Goal: Check status: Check status

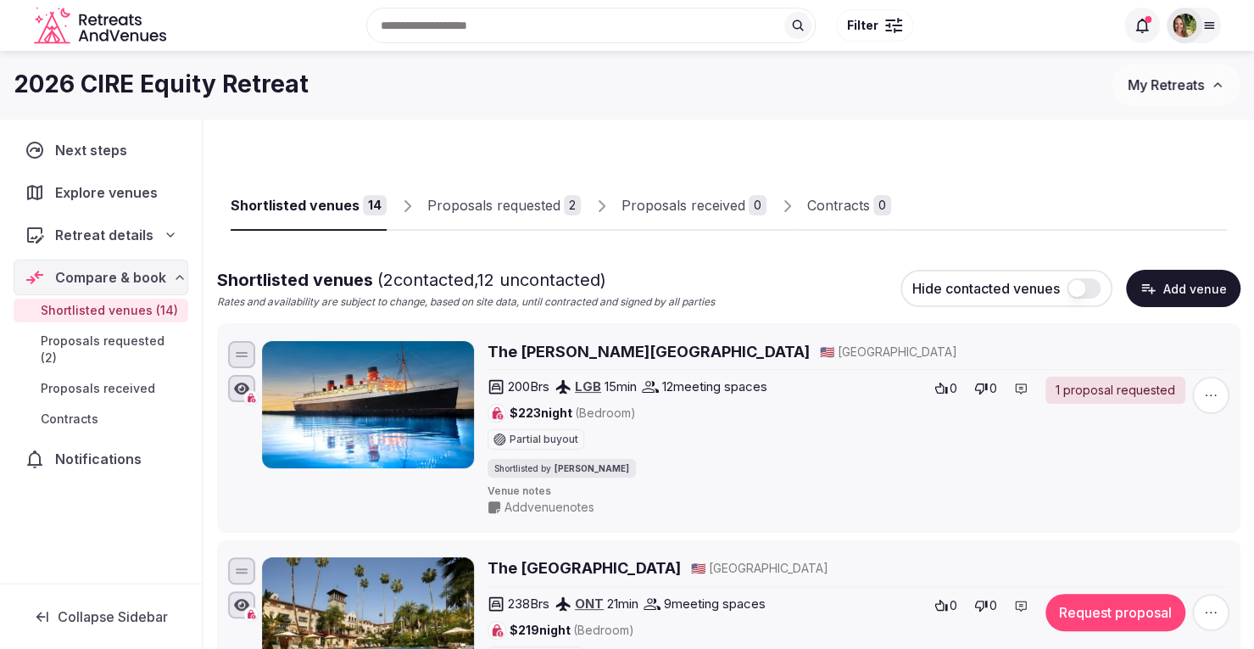
click at [1156, 75] on button "My Retreats" at bounding box center [1176, 85] width 129 height 42
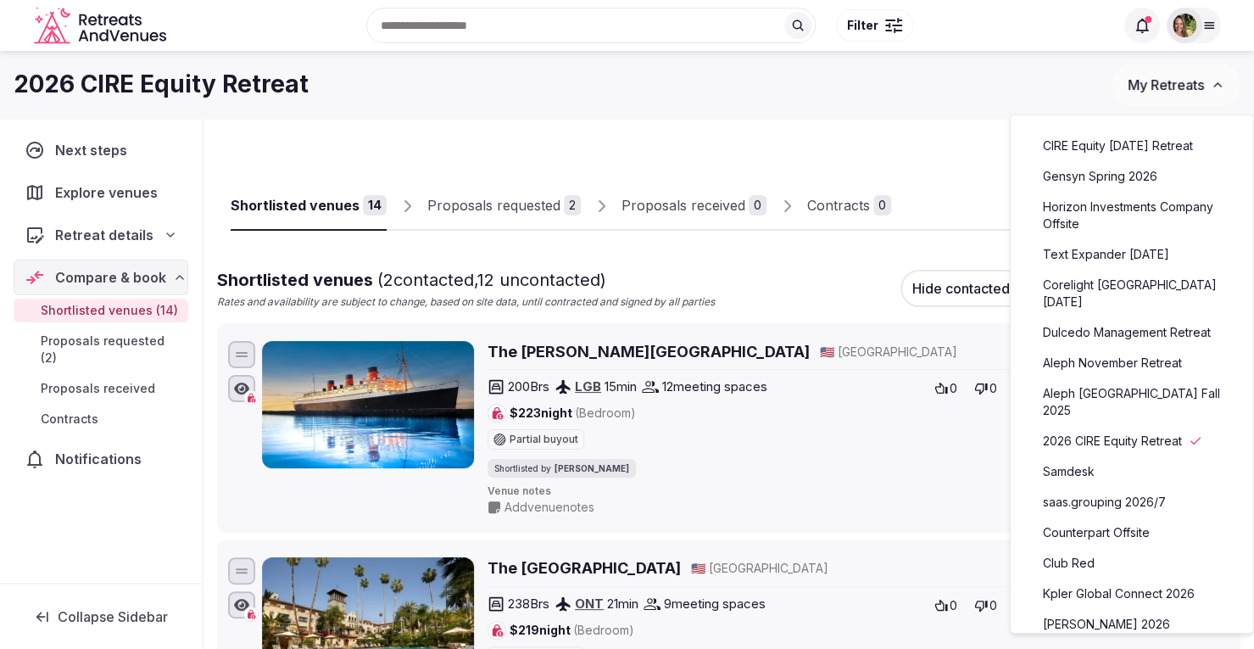
click at [1106, 356] on link "Aleph November Retreat" at bounding box center [1132, 362] width 209 height 27
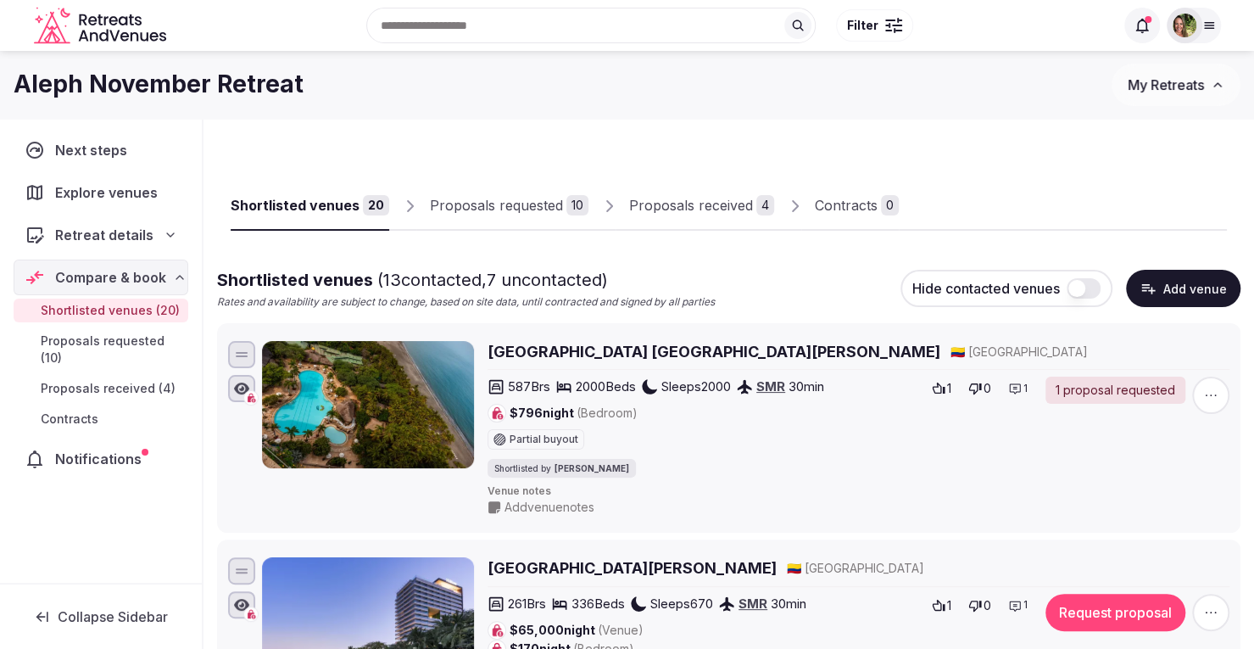
click at [719, 198] on div "Proposals received" at bounding box center [691, 205] width 124 height 20
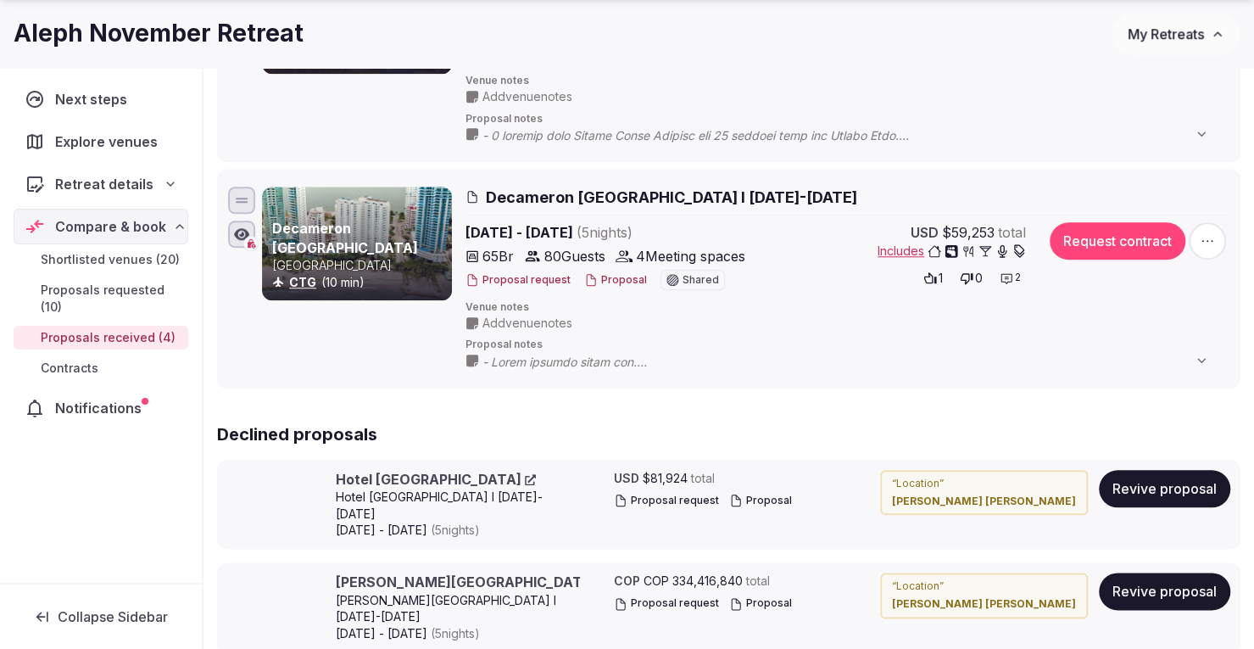
scroll to position [868, 0]
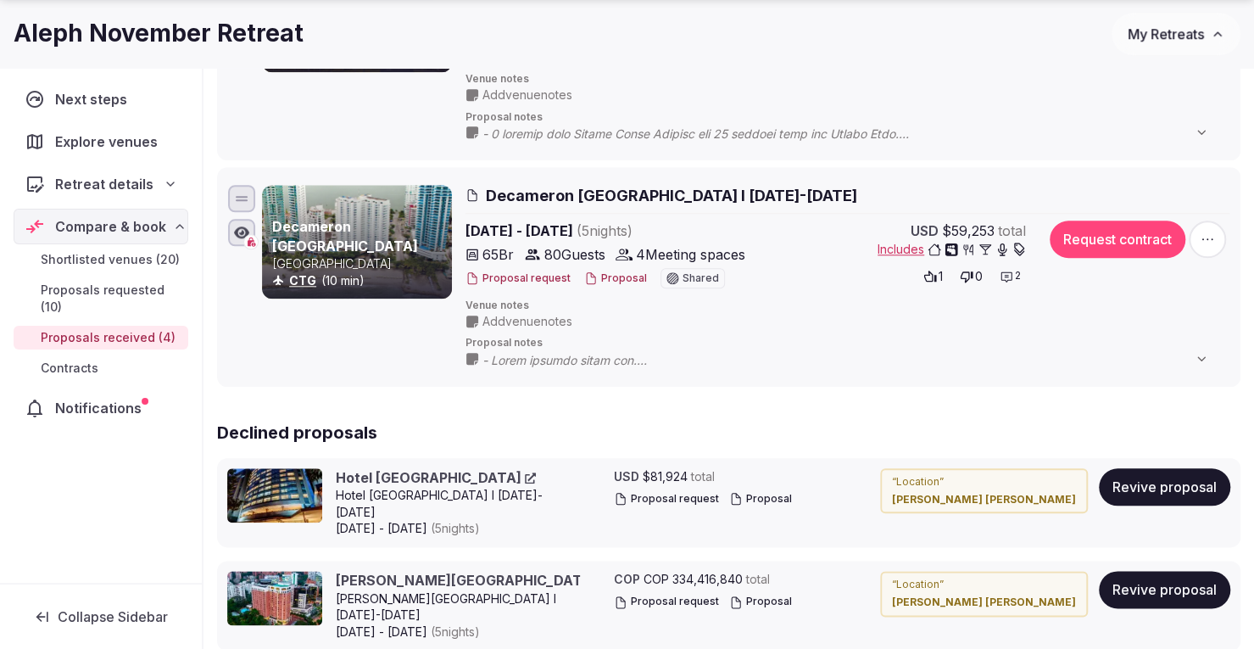
click at [1016, 269] on span "2" at bounding box center [1018, 276] width 6 height 14
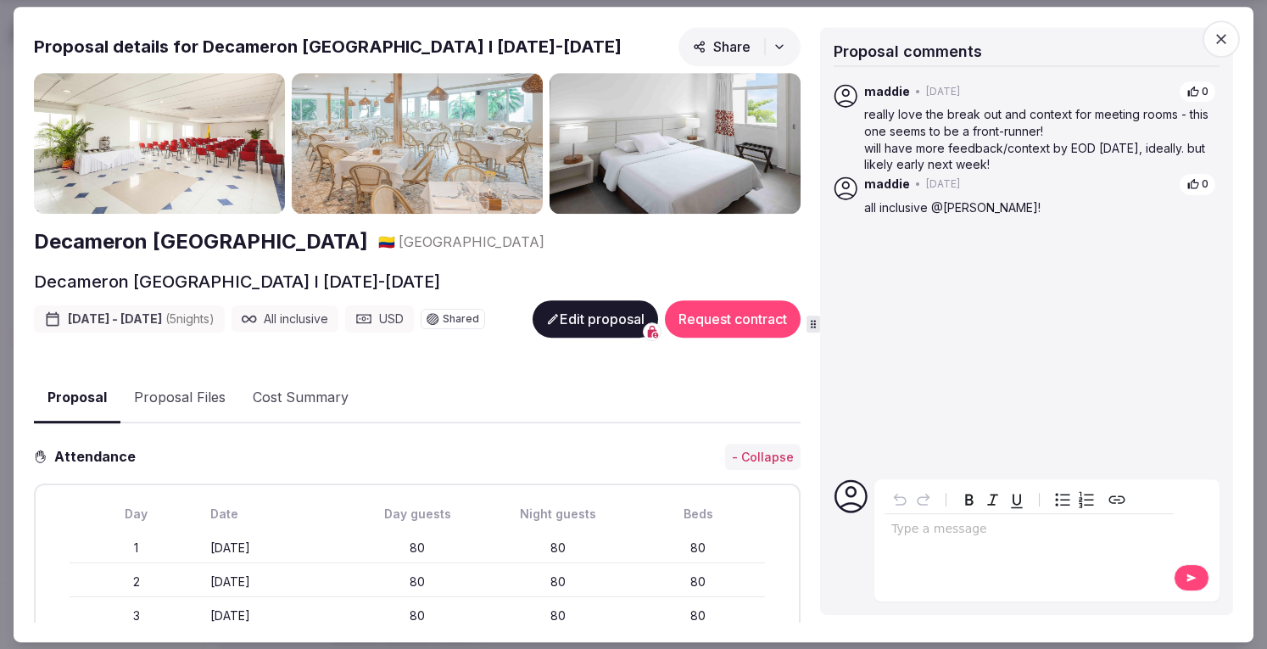
click at [1226, 41] on icon "button" at bounding box center [1220, 39] width 17 height 17
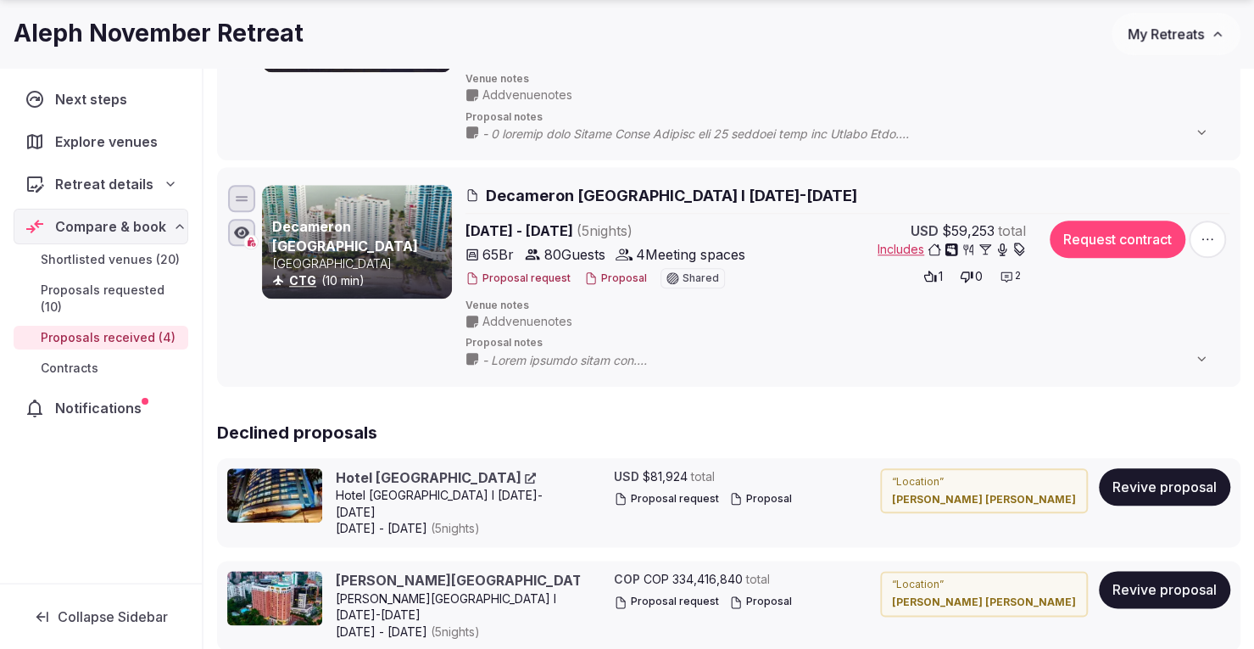
drag, startPoint x: 1226, startPoint y: 41, endPoint x: 1262, endPoint y: 421, distance: 382.3
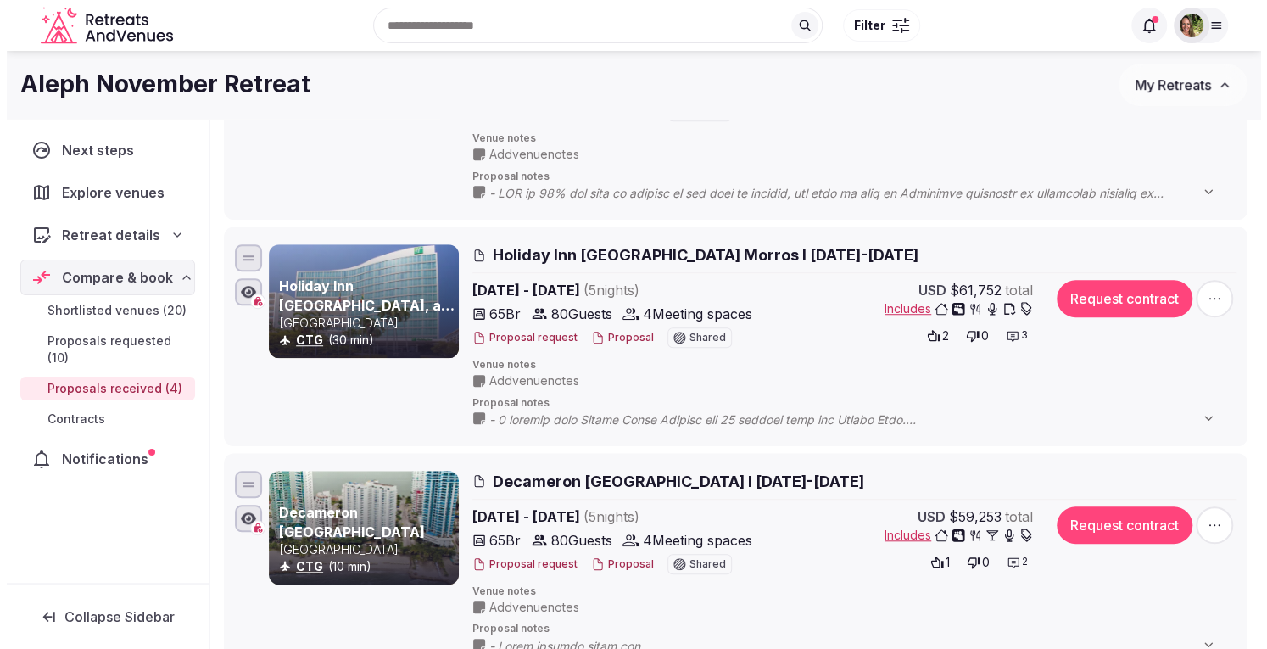
scroll to position [585, 0]
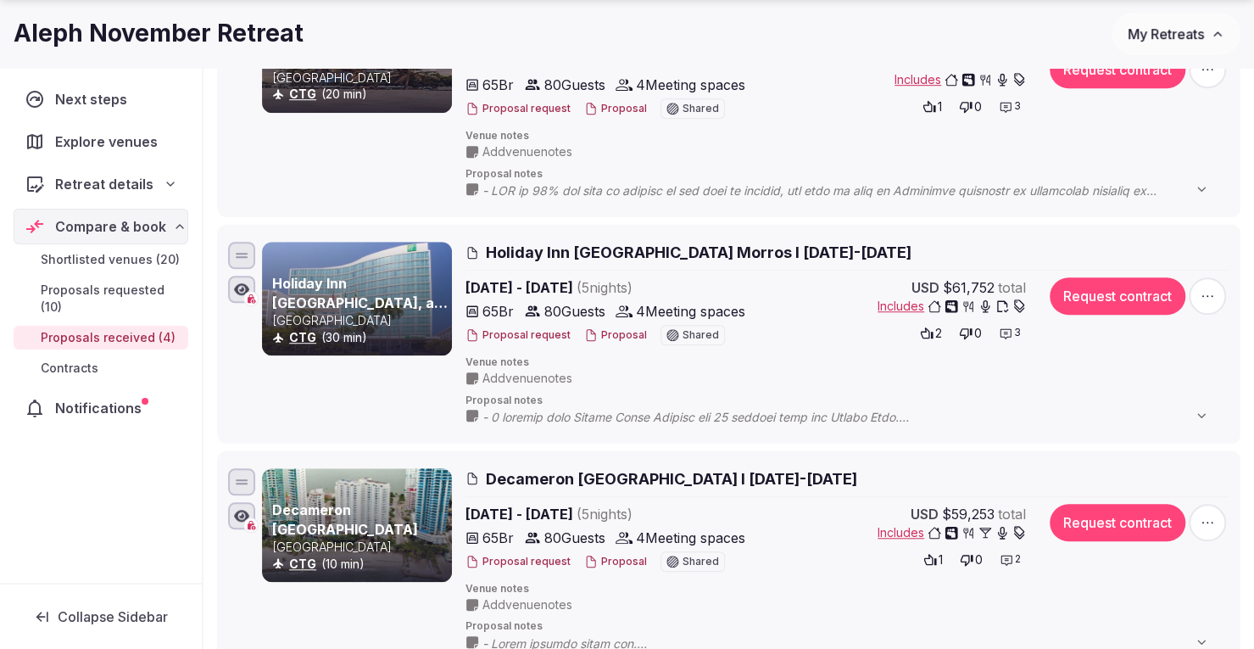
click at [1013, 325] on div "3" at bounding box center [1010, 333] width 32 height 24
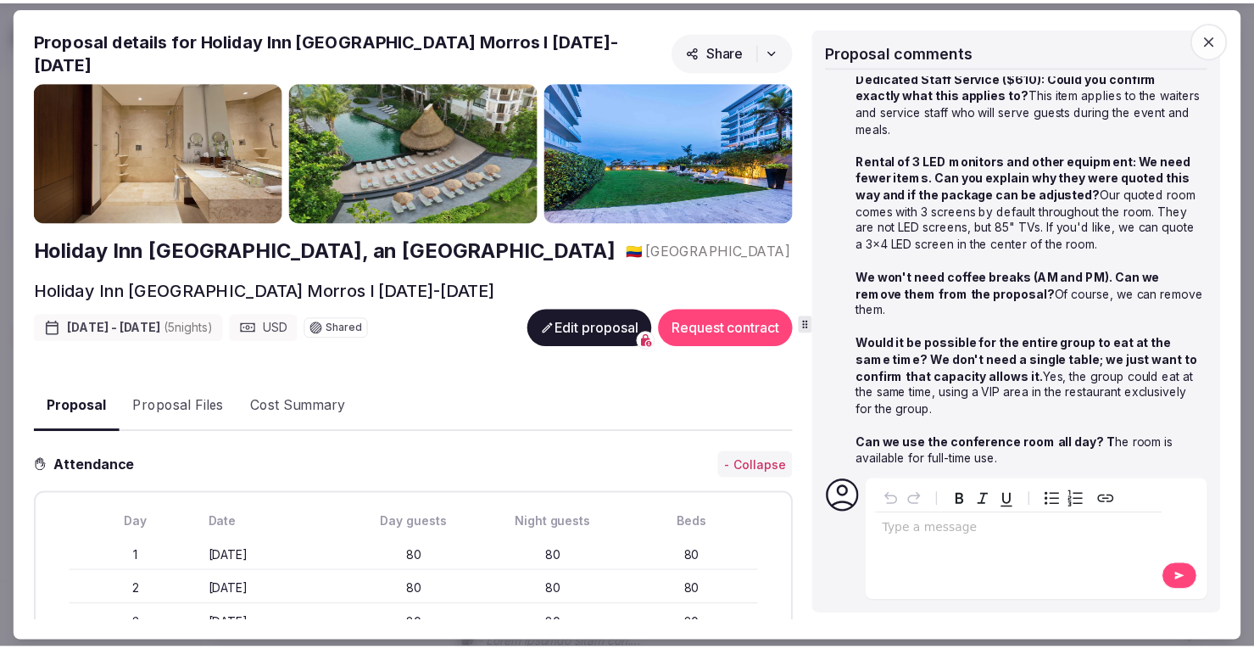
scroll to position [0, 0]
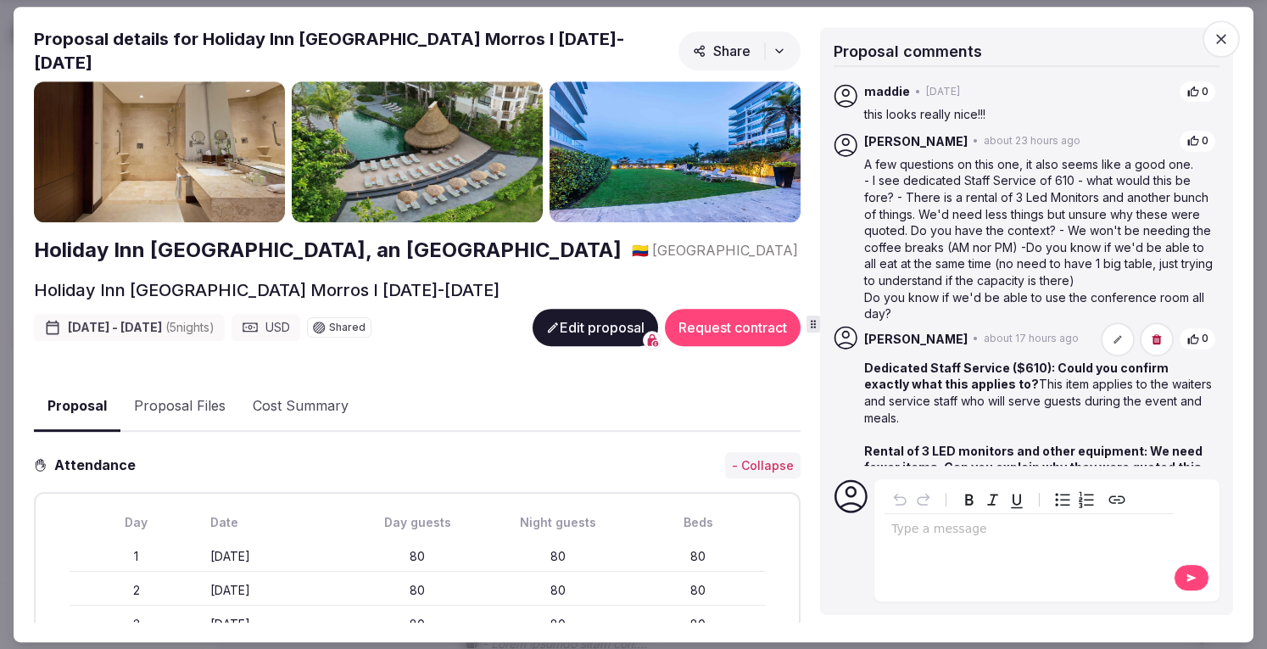
click at [1218, 31] on icon "button" at bounding box center [1220, 39] width 17 height 17
